Goal: Task Accomplishment & Management: Use online tool/utility

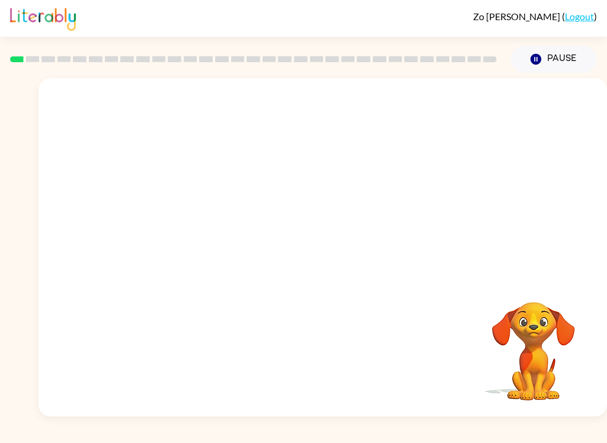
click at [565, 56] on button "Pause Pause" at bounding box center [554, 59] width 86 height 27
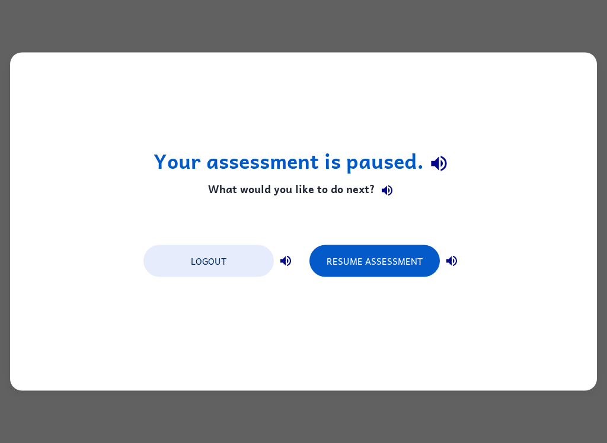
click at [382, 267] on button "Resume Assessment" at bounding box center [374, 261] width 130 height 32
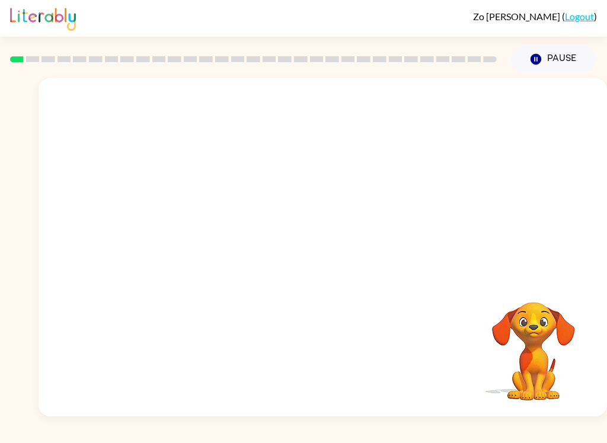
click at [564, 57] on button "Pause Pause" at bounding box center [554, 59] width 86 height 27
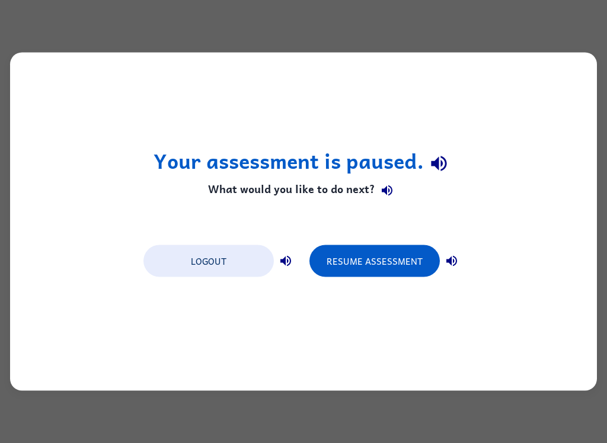
click at [341, 259] on button "Resume Assessment" at bounding box center [374, 261] width 130 height 32
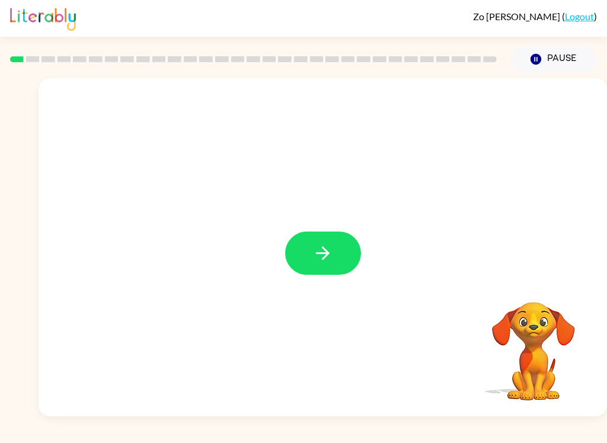
click at [330, 232] on button "button" at bounding box center [323, 253] width 76 height 43
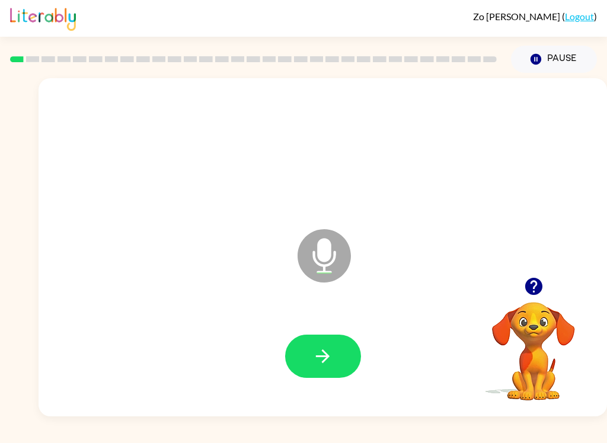
click at [340, 353] on button "button" at bounding box center [323, 356] width 76 height 43
click at [318, 344] on button "button" at bounding box center [323, 356] width 76 height 43
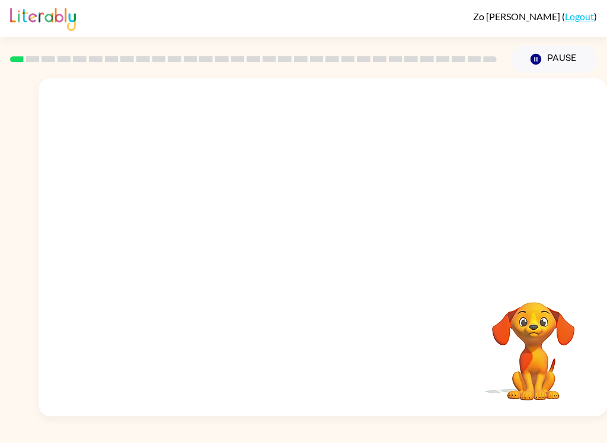
click at [549, 57] on button "Pause Pause" at bounding box center [554, 59] width 86 height 27
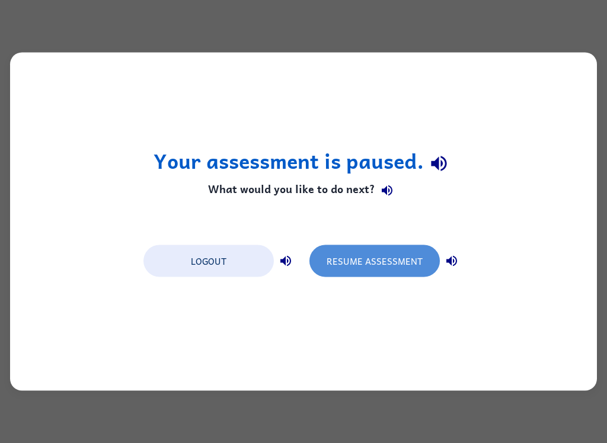
click at [378, 266] on button "Resume Assessment" at bounding box center [374, 261] width 130 height 32
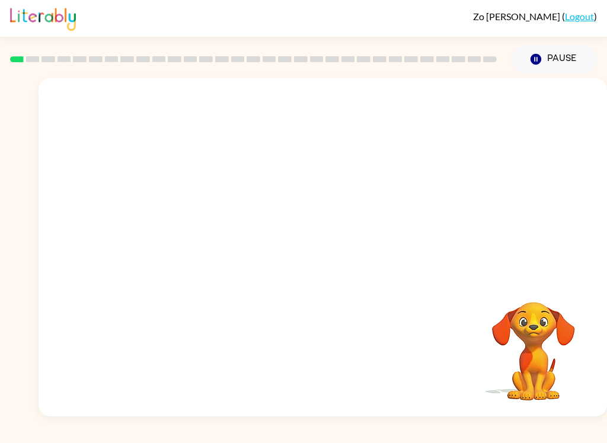
click at [562, 68] on button "Pause Pause" at bounding box center [554, 59] width 86 height 27
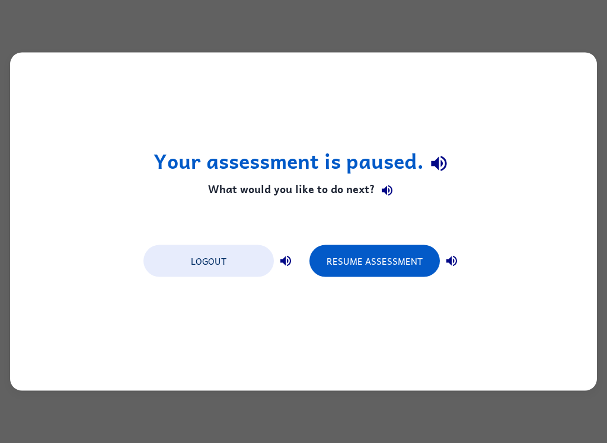
click at [425, 256] on button "Resume Assessment" at bounding box center [374, 261] width 130 height 32
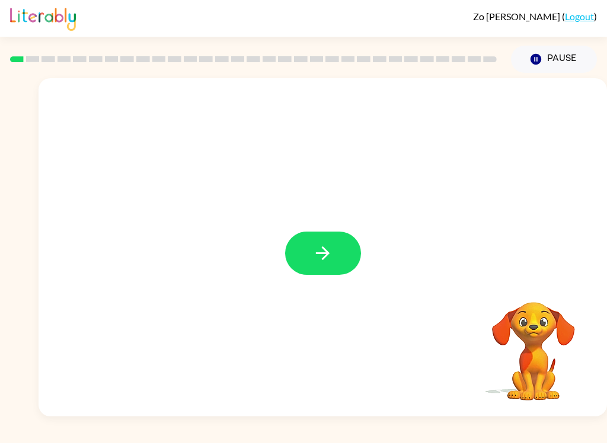
click at [334, 250] on button "button" at bounding box center [323, 253] width 76 height 43
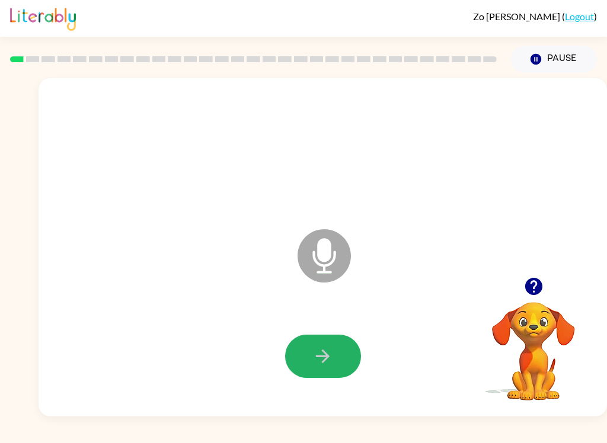
click at [348, 367] on button "button" at bounding box center [323, 356] width 76 height 43
click at [311, 351] on button "button" at bounding box center [323, 356] width 76 height 43
click at [313, 365] on icon "button" at bounding box center [322, 356] width 21 height 21
click at [342, 355] on button "button" at bounding box center [323, 356] width 76 height 43
click at [313, 358] on icon "button" at bounding box center [322, 356] width 21 height 21
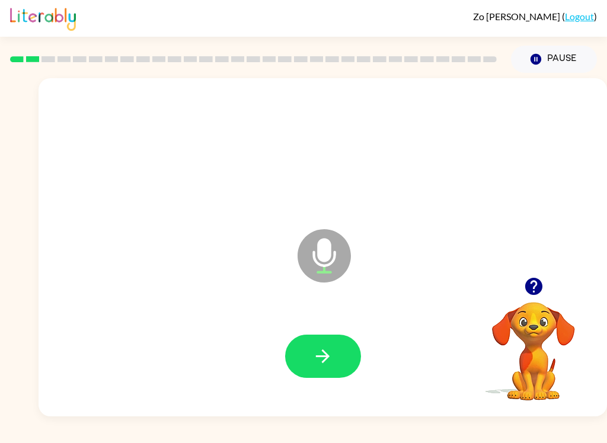
click at [307, 335] on button "button" at bounding box center [323, 356] width 76 height 43
click at [323, 369] on button "button" at bounding box center [323, 356] width 76 height 43
click at [322, 352] on icon "button" at bounding box center [322, 356] width 21 height 21
click at [313, 366] on icon "button" at bounding box center [322, 356] width 21 height 21
click at [313, 349] on icon "button" at bounding box center [322, 356] width 21 height 21
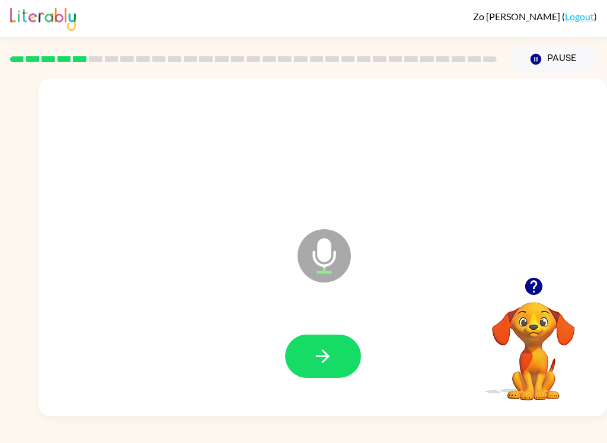
click at [350, 353] on button "button" at bounding box center [323, 356] width 76 height 43
click at [319, 348] on icon "button" at bounding box center [322, 356] width 21 height 21
click at [337, 348] on button "button" at bounding box center [323, 356] width 76 height 43
click at [327, 349] on icon "button" at bounding box center [322, 356] width 21 height 21
click at [312, 338] on button "button" at bounding box center [323, 356] width 76 height 43
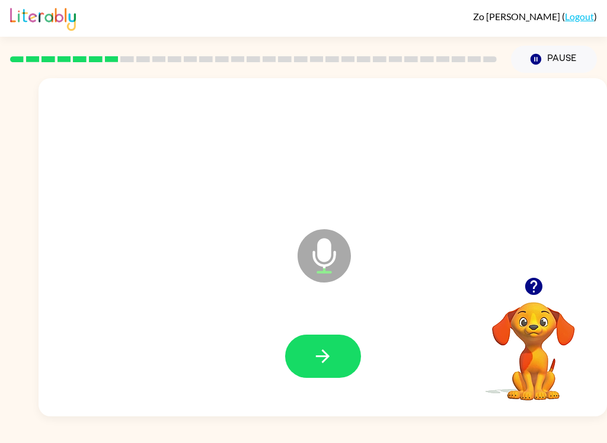
click at [324, 371] on button "button" at bounding box center [323, 356] width 76 height 43
click at [319, 351] on icon "button" at bounding box center [322, 356] width 21 height 21
click at [327, 350] on icon "button" at bounding box center [322, 356] width 21 height 21
click at [312, 351] on button "button" at bounding box center [323, 356] width 76 height 43
click at [323, 353] on icon "button" at bounding box center [322, 356] width 21 height 21
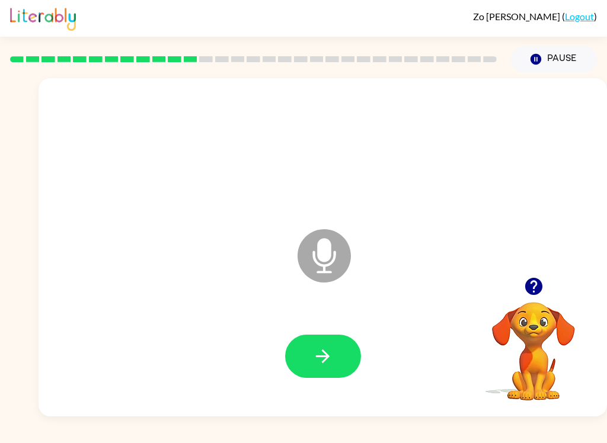
click at [331, 357] on icon "button" at bounding box center [322, 356] width 21 height 21
click at [334, 353] on button "button" at bounding box center [323, 356] width 76 height 43
click at [316, 359] on icon "button" at bounding box center [322, 356] width 21 height 21
click at [339, 369] on button "button" at bounding box center [323, 356] width 76 height 43
click at [323, 367] on button "button" at bounding box center [323, 356] width 76 height 43
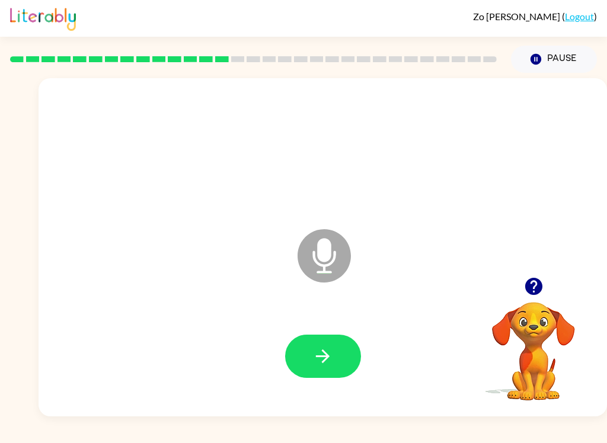
click at [318, 359] on icon "button" at bounding box center [322, 356] width 21 height 21
click at [314, 357] on icon "button" at bounding box center [322, 356] width 21 height 21
click at [315, 353] on icon "button" at bounding box center [322, 356] width 21 height 21
click at [325, 340] on button "button" at bounding box center [323, 356] width 76 height 43
click at [319, 364] on icon "button" at bounding box center [322, 356] width 21 height 21
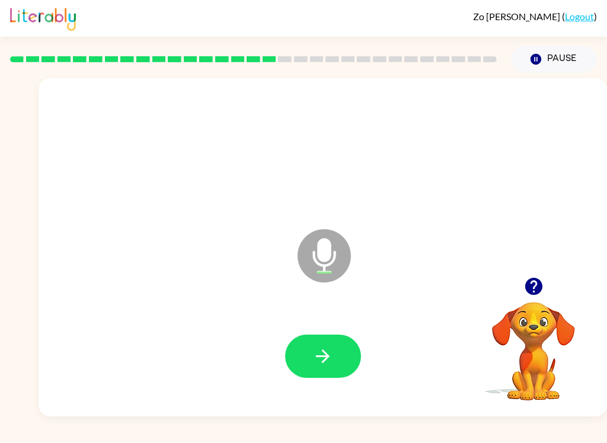
click at [313, 348] on icon "button" at bounding box center [322, 356] width 21 height 21
click at [312, 362] on icon "button" at bounding box center [322, 356] width 21 height 21
click at [327, 363] on icon "button" at bounding box center [322, 356] width 21 height 21
click at [315, 360] on icon "button" at bounding box center [322, 356] width 21 height 21
click at [324, 351] on icon "button" at bounding box center [323, 357] width 14 height 14
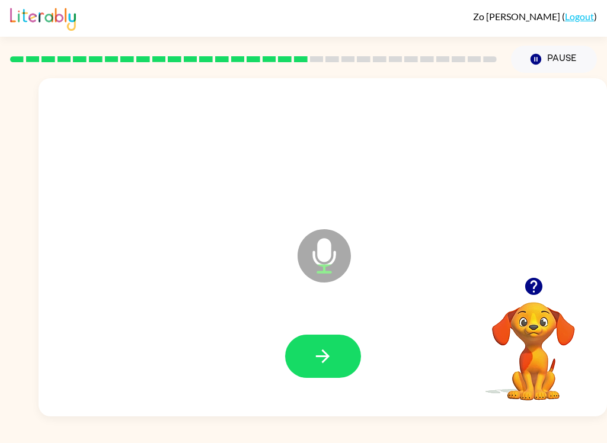
click at [311, 366] on button "button" at bounding box center [323, 356] width 76 height 43
click at [326, 350] on icon "button" at bounding box center [322, 356] width 21 height 21
click at [320, 351] on icon "button" at bounding box center [322, 356] width 21 height 21
click at [321, 345] on button "button" at bounding box center [323, 356] width 76 height 43
click at [333, 347] on button "button" at bounding box center [323, 356] width 76 height 43
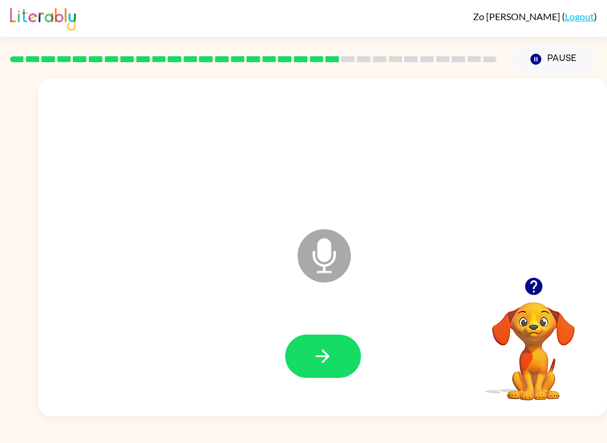
click at [331, 362] on icon "button" at bounding box center [322, 356] width 21 height 21
click at [318, 362] on icon "button" at bounding box center [322, 356] width 21 height 21
click at [327, 359] on icon "button" at bounding box center [323, 357] width 14 height 14
click at [325, 351] on icon "button" at bounding box center [322, 356] width 21 height 21
click at [323, 357] on icon "button" at bounding box center [323, 357] width 14 height 14
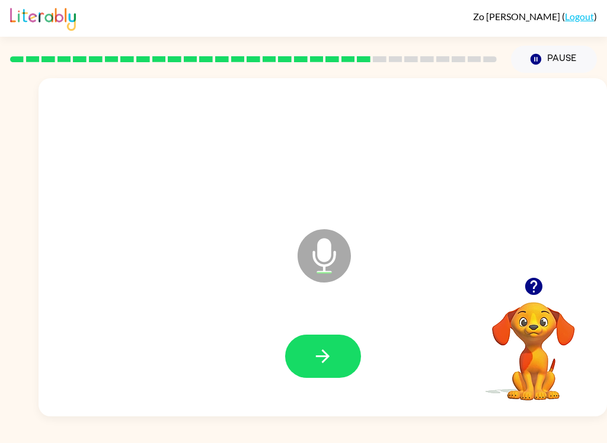
click at [331, 363] on icon "button" at bounding box center [322, 356] width 21 height 21
click at [329, 364] on icon "button" at bounding box center [322, 356] width 21 height 21
click at [322, 356] on icon "button" at bounding box center [323, 357] width 14 height 14
click at [327, 376] on button "button" at bounding box center [323, 356] width 76 height 43
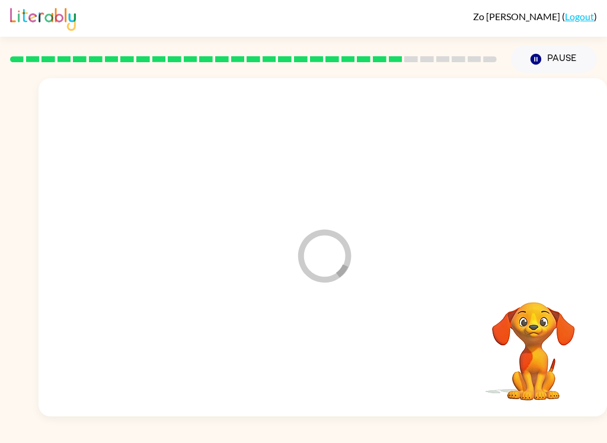
click at [332, 381] on div at bounding box center [322, 356] width 545 height 97
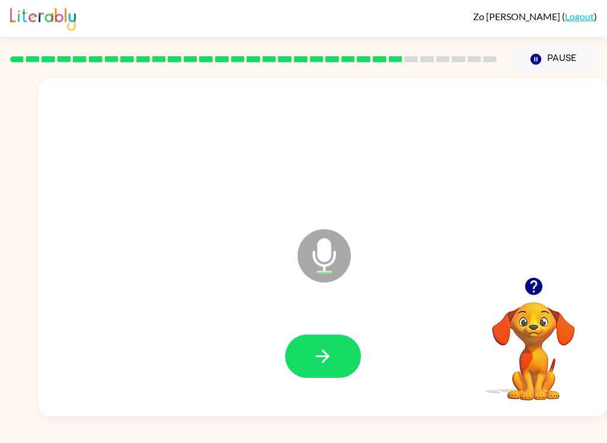
click at [333, 357] on button "button" at bounding box center [323, 356] width 76 height 43
click at [330, 351] on icon "button" at bounding box center [322, 356] width 21 height 21
click at [354, 353] on button "button" at bounding box center [323, 356] width 76 height 43
click at [335, 356] on button "button" at bounding box center [323, 356] width 76 height 43
click at [337, 356] on button "button" at bounding box center [323, 356] width 76 height 43
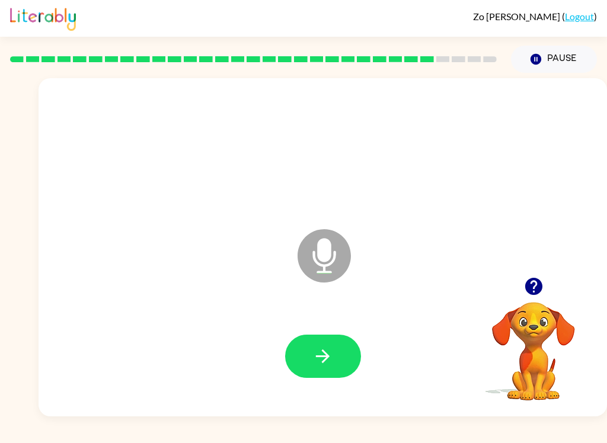
click at [335, 351] on button "button" at bounding box center [323, 356] width 76 height 43
click at [322, 357] on icon "button" at bounding box center [323, 357] width 14 height 14
click at [335, 338] on button "button" at bounding box center [323, 356] width 76 height 43
click at [366, 344] on div at bounding box center [322, 356] width 545 height 97
click at [333, 368] on button "button" at bounding box center [323, 356] width 76 height 43
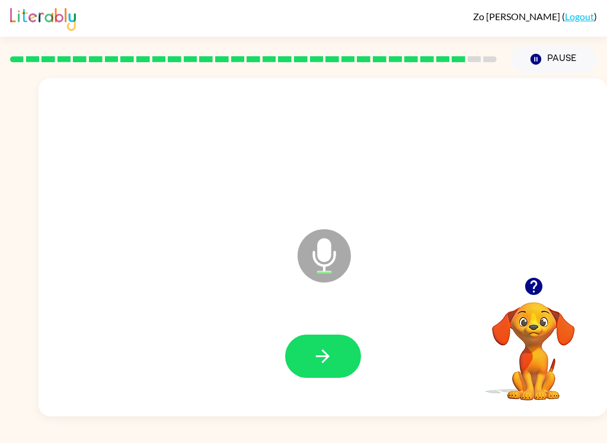
click at [312, 352] on icon "button" at bounding box center [322, 356] width 21 height 21
click at [328, 358] on icon "button" at bounding box center [323, 357] width 14 height 14
click at [336, 344] on button "button" at bounding box center [323, 356] width 76 height 43
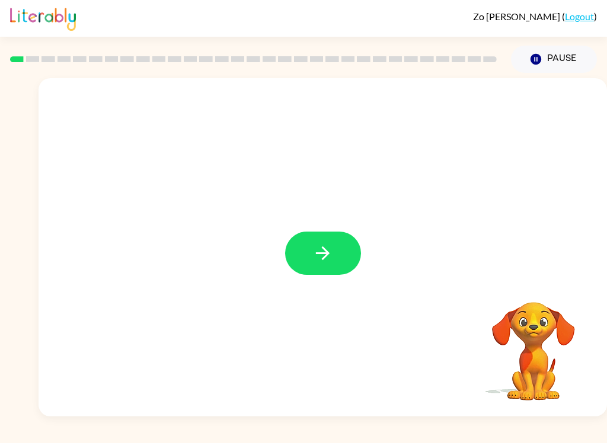
click at [327, 257] on icon "button" at bounding box center [323, 254] width 14 height 14
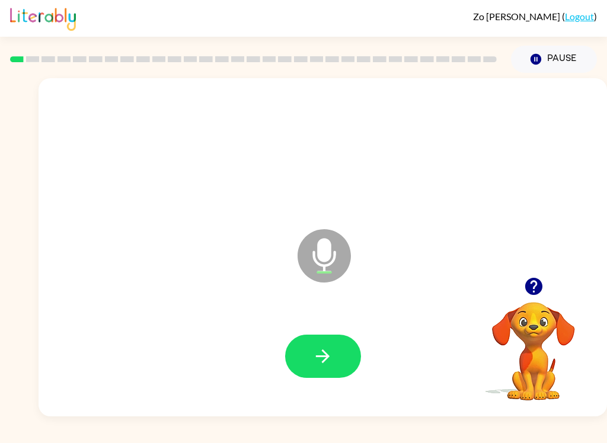
click at [337, 344] on button "button" at bounding box center [323, 356] width 76 height 43
click at [322, 367] on button "button" at bounding box center [323, 356] width 76 height 43
click at [342, 351] on button "button" at bounding box center [323, 356] width 76 height 43
click at [332, 353] on icon "button" at bounding box center [322, 356] width 21 height 21
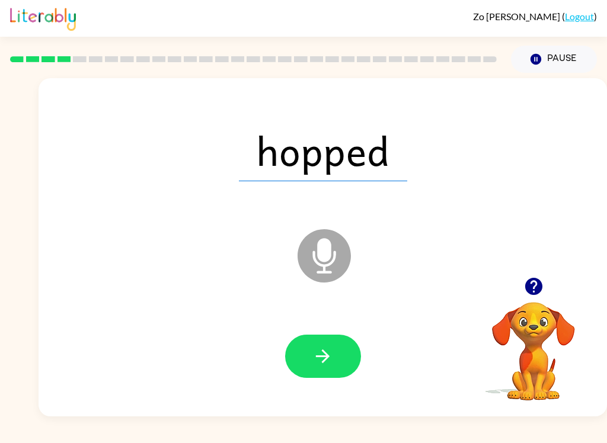
click at [331, 344] on button "button" at bounding box center [323, 356] width 76 height 43
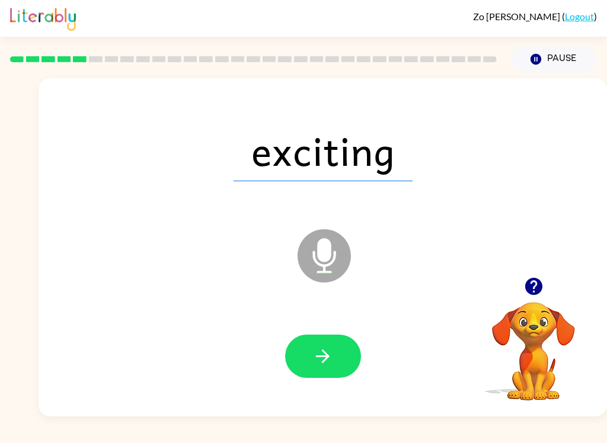
click at [315, 353] on icon "button" at bounding box center [322, 356] width 21 height 21
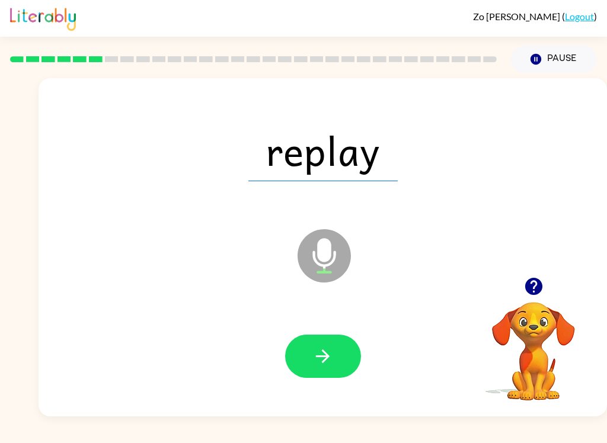
click at [344, 354] on button "button" at bounding box center [323, 356] width 76 height 43
click at [321, 343] on button "button" at bounding box center [323, 356] width 76 height 43
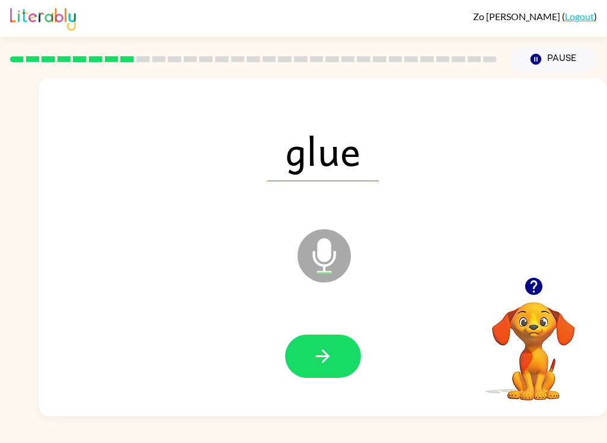
click at [322, 350] on icon "button" at bounding box center [322, 356] width 21 height 21
click at [322, 362] on icon "button" at bounding box center [323, 357] width 14 height 14
click at [322, 344] on button "button" at bounding box center [323, 356] width 76 height 43
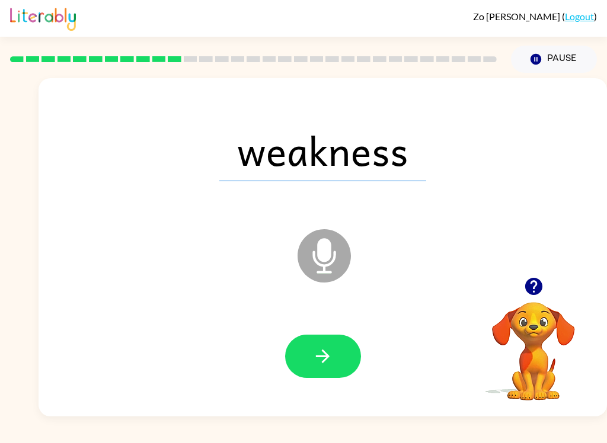
click at [325, 356] on icon "button" at bounding box center [323, 357] width 14 height 14
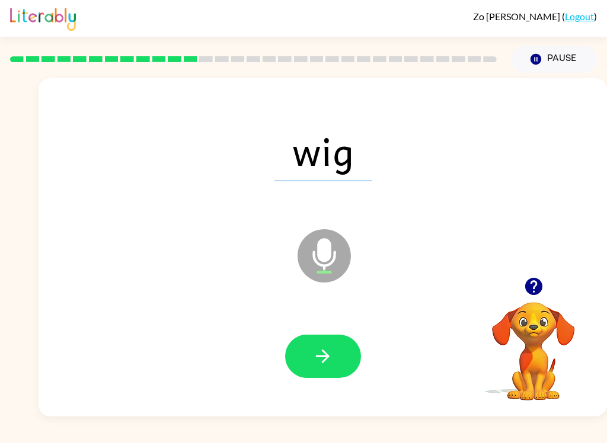
click at [324, 347] on icon "button" at bounding box center [322, 356] width 21 height 21
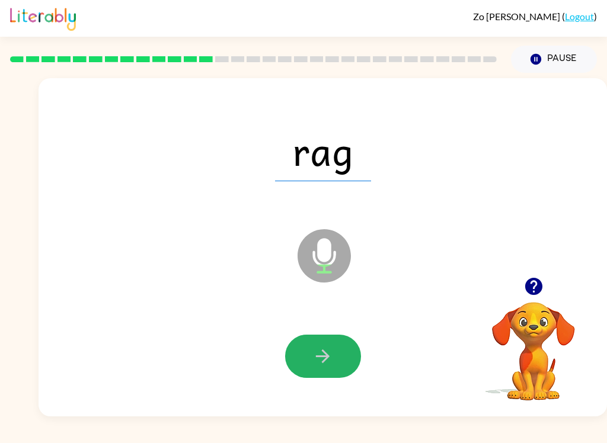
click at [330, 353] on icon "button" at bounding box center [322, 356] width 21 height 21
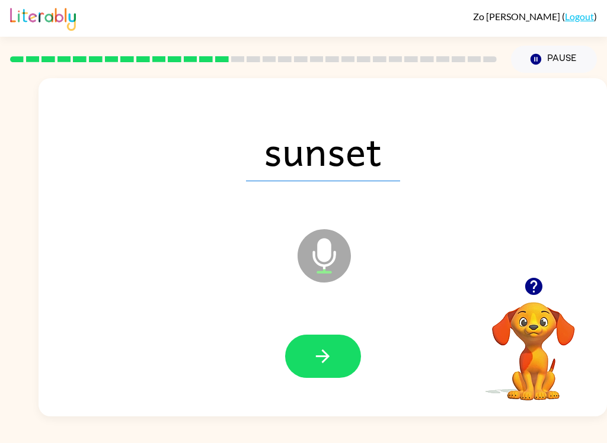
click at [331, 351] on icon "button" at bounding box center [322, 356] width 21 height 21
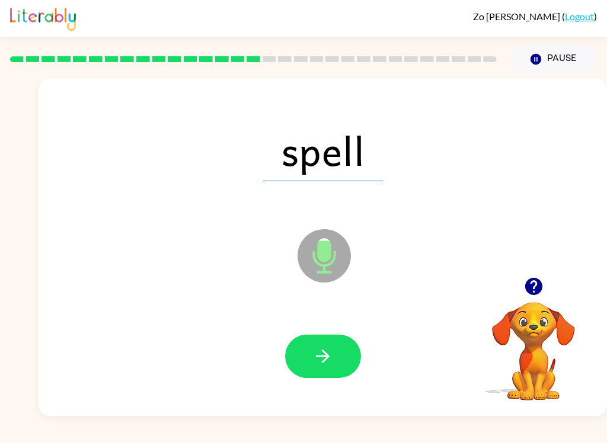
click at [334, 345] on button "button" at bounding box center [323, 356] width 76 height 43
click at [336, 343] on button "button" at bounding box center [323, 356] width 76 height 43
click at [335, 358] on button "button" at bounding box center [323, 356] width 76 height 43
click at [343, 347] on button "button" at bounding box center [323, 356] width 76 height 43
click at [334, 353] on button "button" at bounding box center [323, 356] width 76 height 43
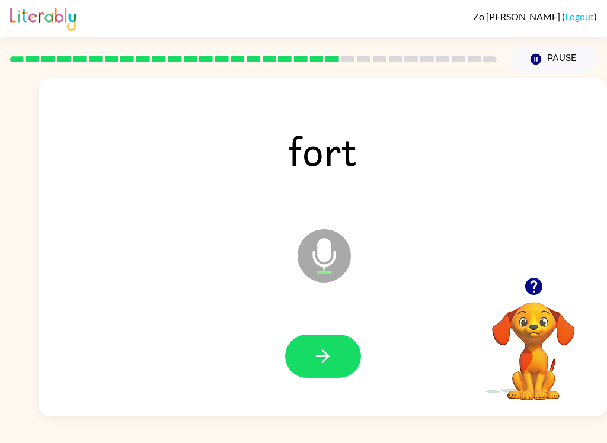
click at [335, 359] on button "button" at bounding box center [323, 356] width 76 height 43
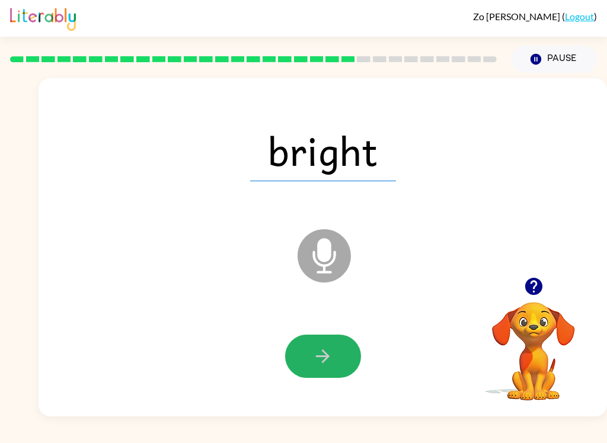
click at [332, 342] on button "button" at bounding box center [323, 356] width 76 height 43
click at [323, 365] on icon "button" at bounding box center [322, 356] width 21 height 21
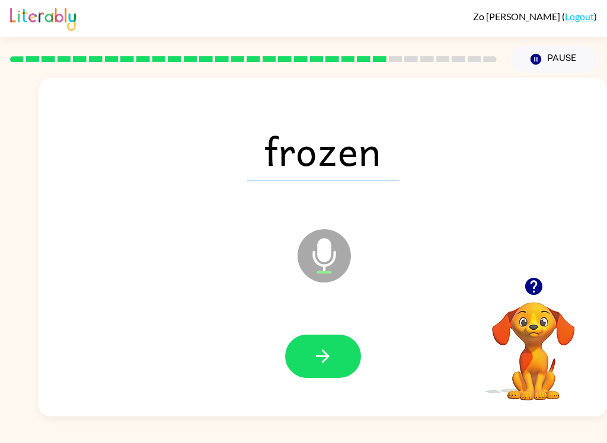
click at [334, 353] on button "button" at bounding box center [323, 356] width 76 height 43
click at [321, 354] on icon "button" at bounding box center [322, 356] width 21 height 21
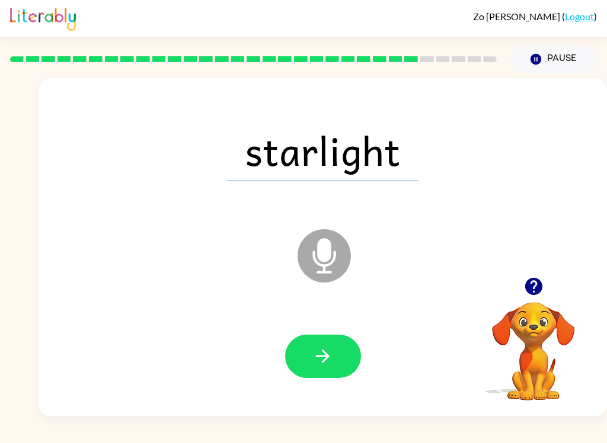
click at [325, 372] on button "button" at bounding box center [323, 356] width 76 height 43
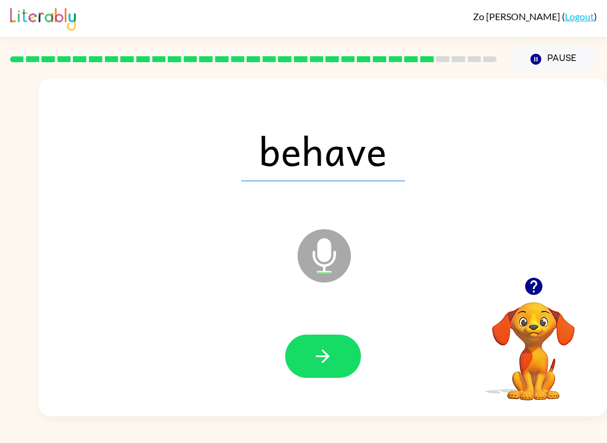
click at [327, 338] on button "button" at bounding box center [323, 356] width 76 height 43
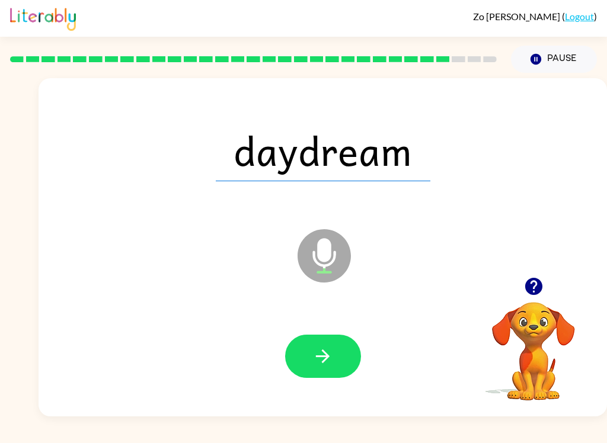
click at [334, 365] on button "button" at bounding box center [323, 356] width 76 height 43
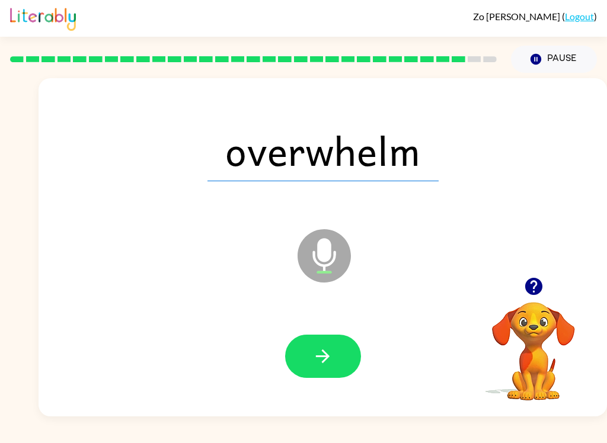
click at [325, 354] on icon "button" at bounding box center [323, 357] width 14 height 14
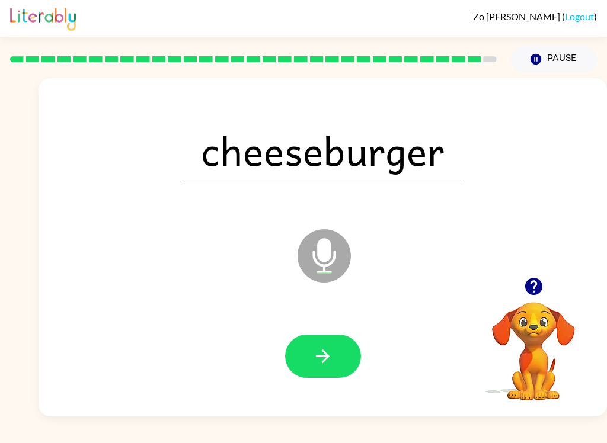
click at [575, 58] on button "Pause Pause" at bounding box center [554, 59] width 86 height 27
